Goal: Find specific page/section: Find specific page/section

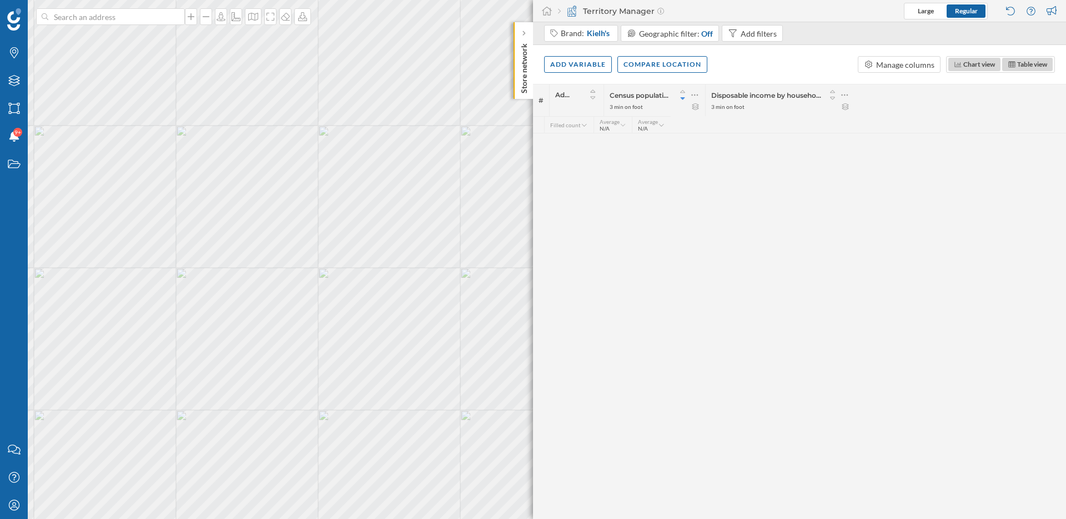
click at [656, 308] on div "# Address Census population 3 min on foot Disposable income by household 3 min …" at bounding box center [799, 301] width 533 height 435
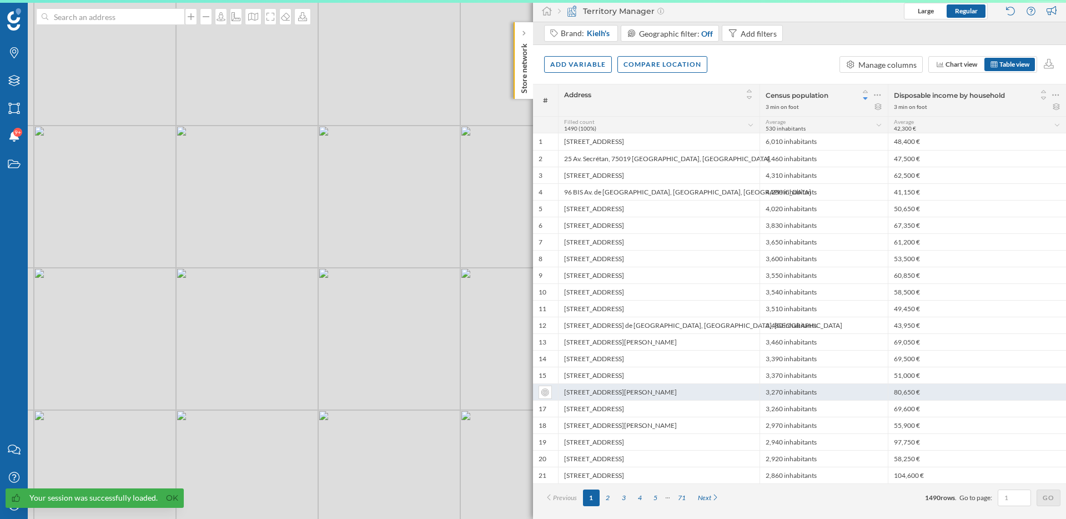
click at [729, 384] on div "[STREET_ADDRESS][PERSON_NAME]" at bounding box center [659, 391] width 202 height 17
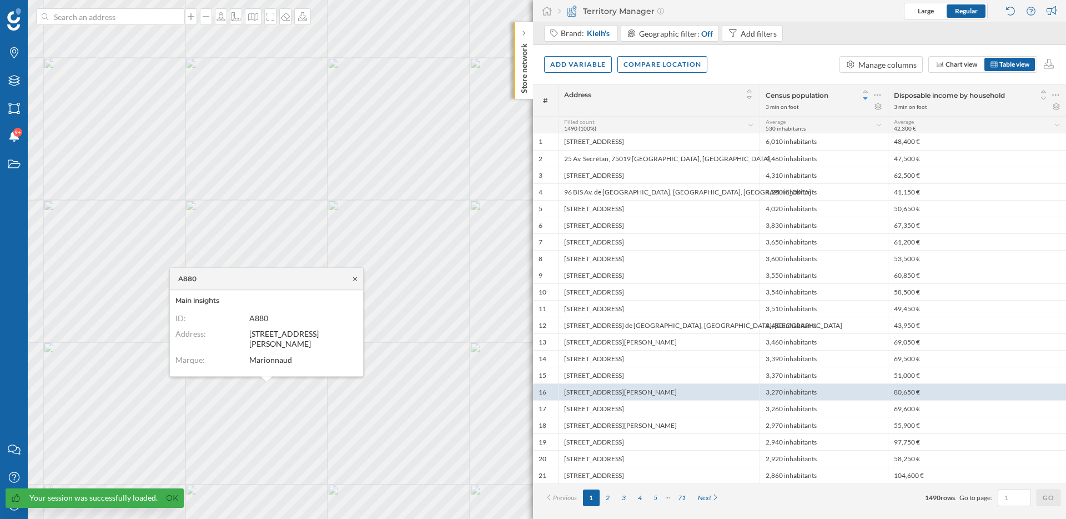
click at [359, 279] on icon at bounding box center [355, 278] width 8 height 7
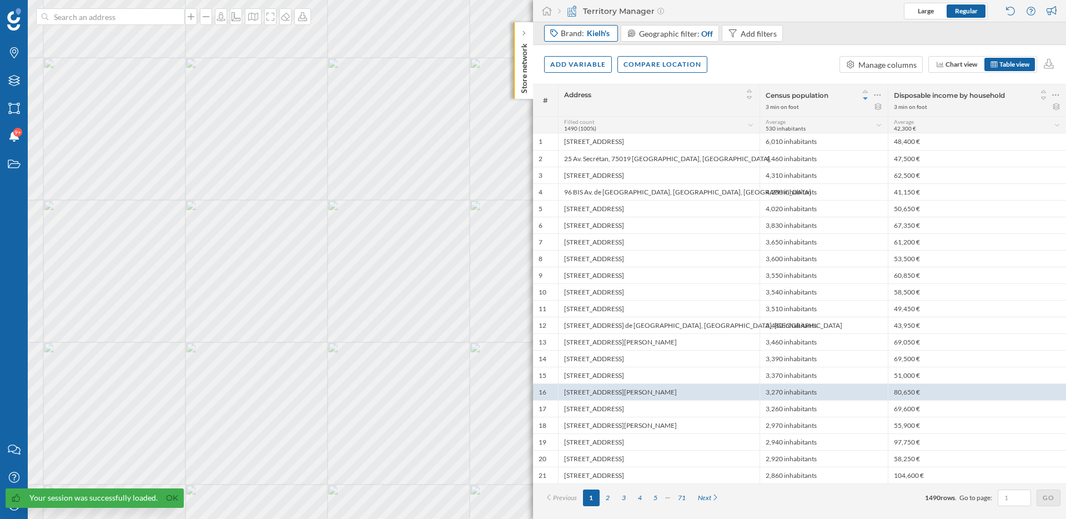
click at [592, 38] on span "Kielh's" at bounding box center [598, 33] width 23 height 11
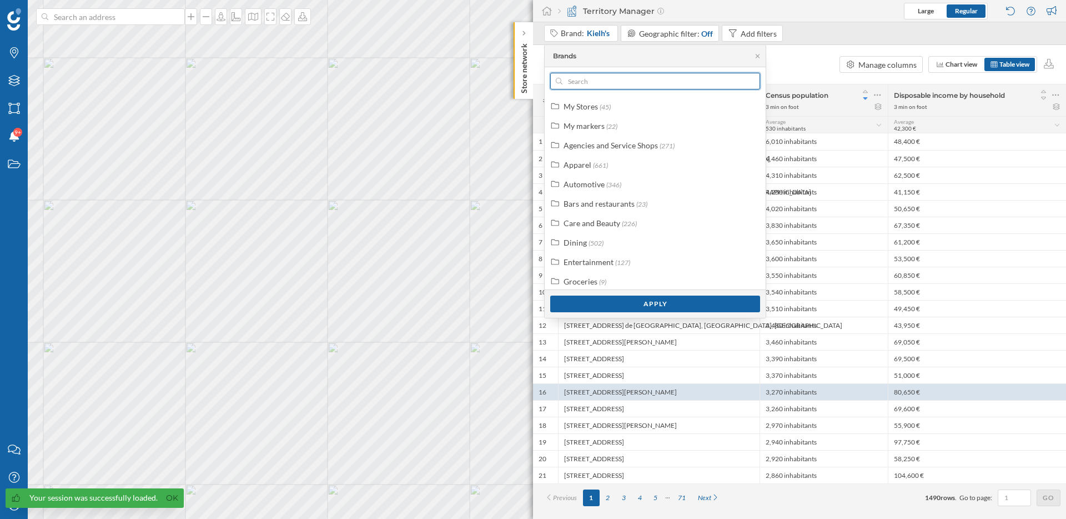
click at [598, 79] on input "text" at bounding box center [654, 81] width 185 height 17
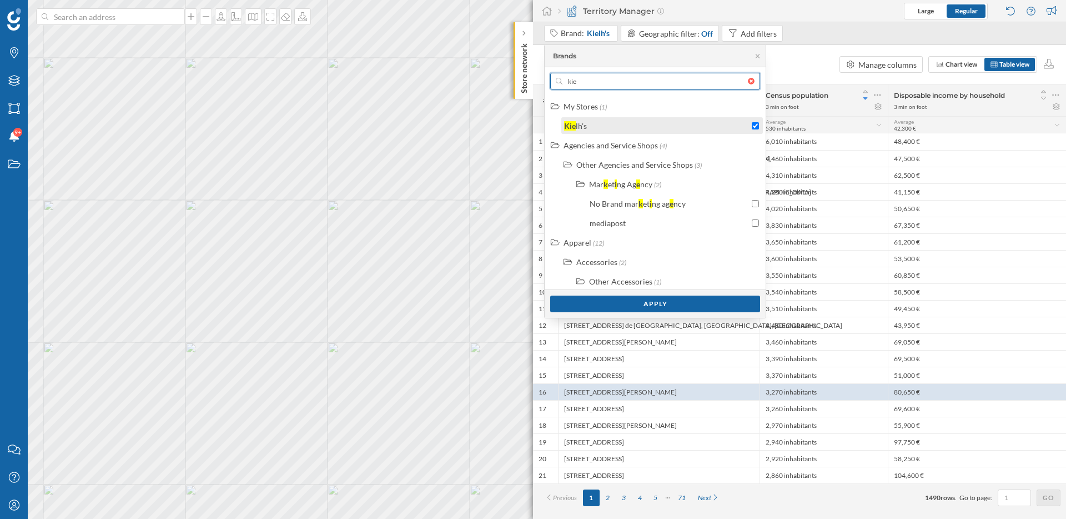
type input "kie"
click at [754, 124] on input "checkbox" at bounding box center [755, 125] width 7 height 7
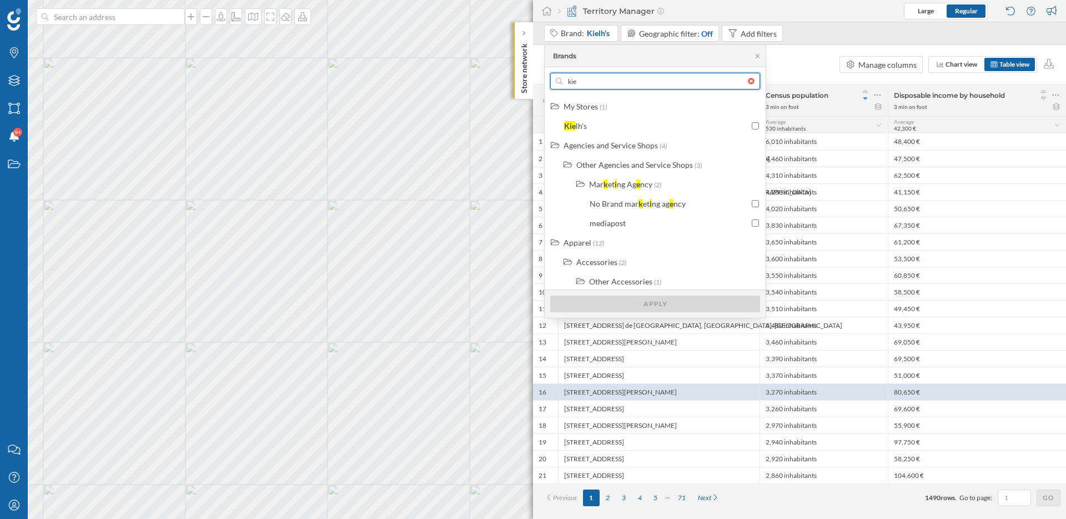
click at [671, 83] on input "kie" at bounding box center [654, 81] width 185 height 17
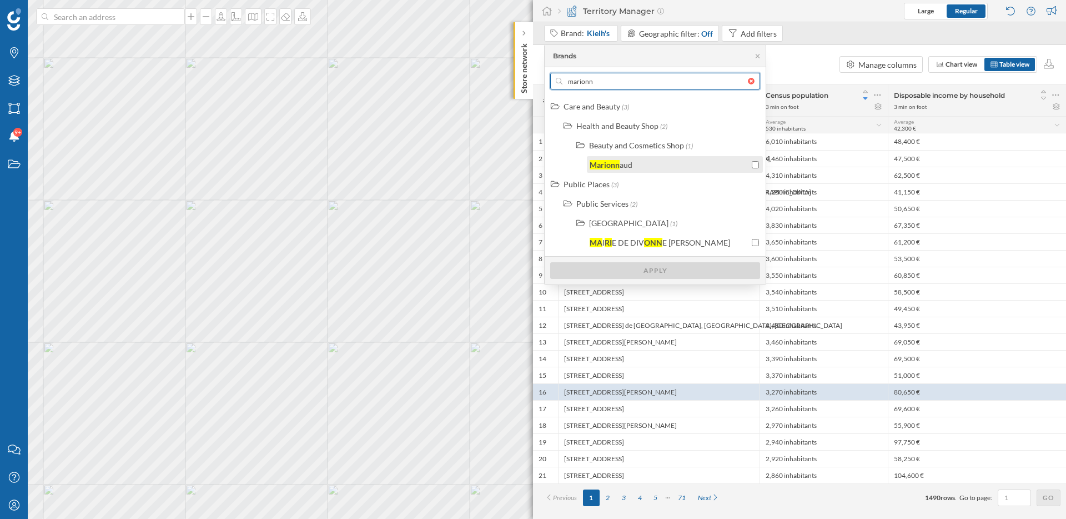
type input "marionn"
click at [682, 167] on div "Marionn aud" at bounding box center [669, 165] width 159 height 12
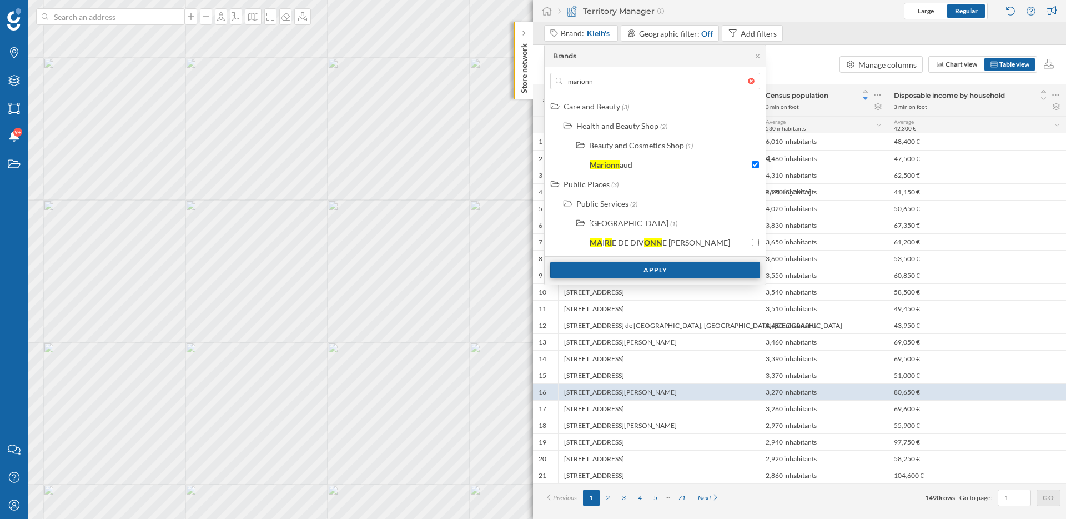
click at [676, 270] on div "Apply" at bounding box center [655, 269] width 210 height 17
